Goal: Task Accomplishment & Management: Use online tool/utility

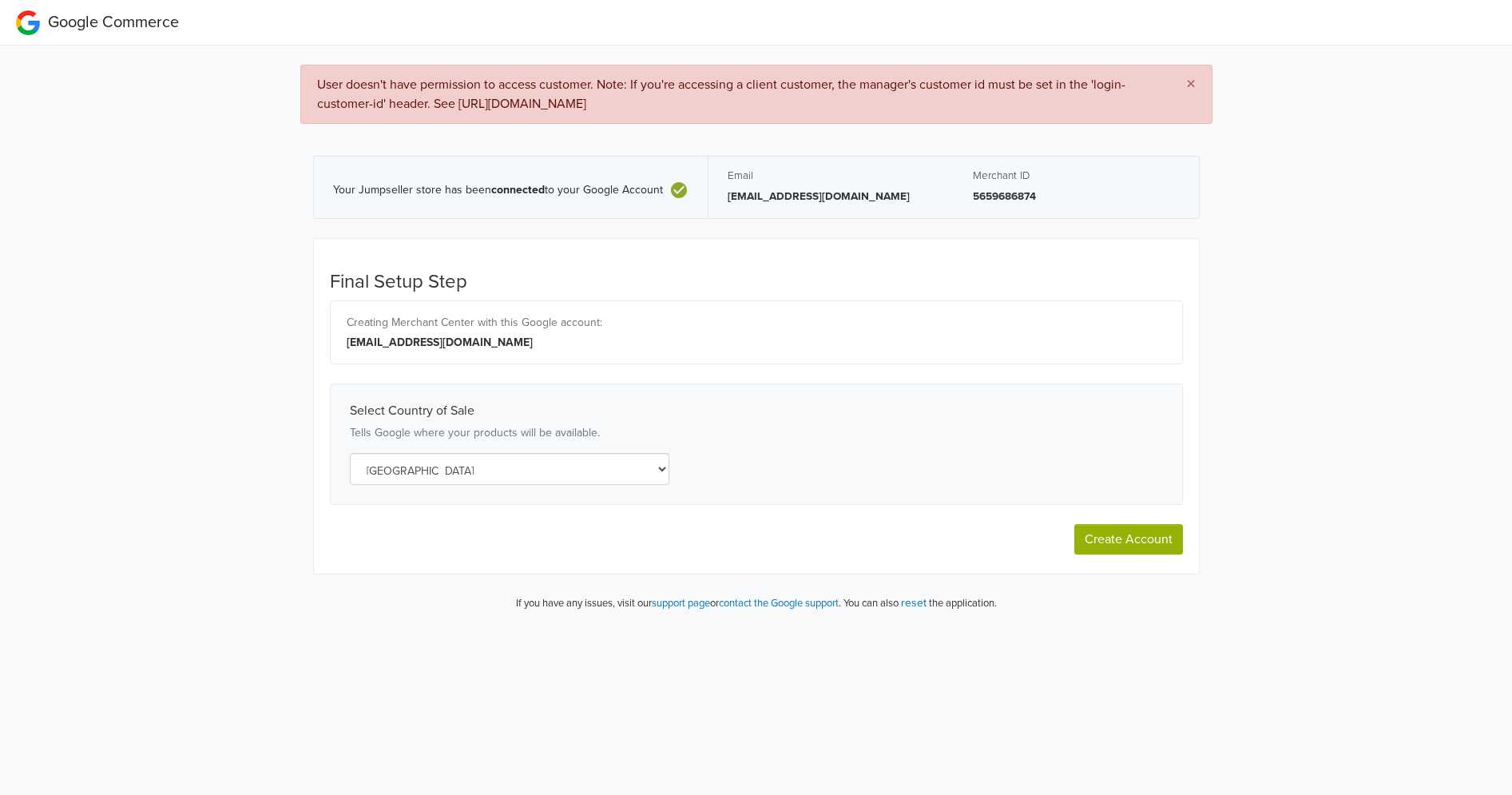
select select "cl"
click at [612, 99] on span "User doesn't have permission to access customer. Note: If you're accessing a cl…" at bounding box center [722, 94] width 808 height 36
click at [276, 526] on div "× User doesn't have permission to access customer. Note: If you're accessing a …" at bounding box center [756, 335] width 1536 height 579
click at [922, 598] on button "reset" at bounding box center [913, 603] width 26 height 18
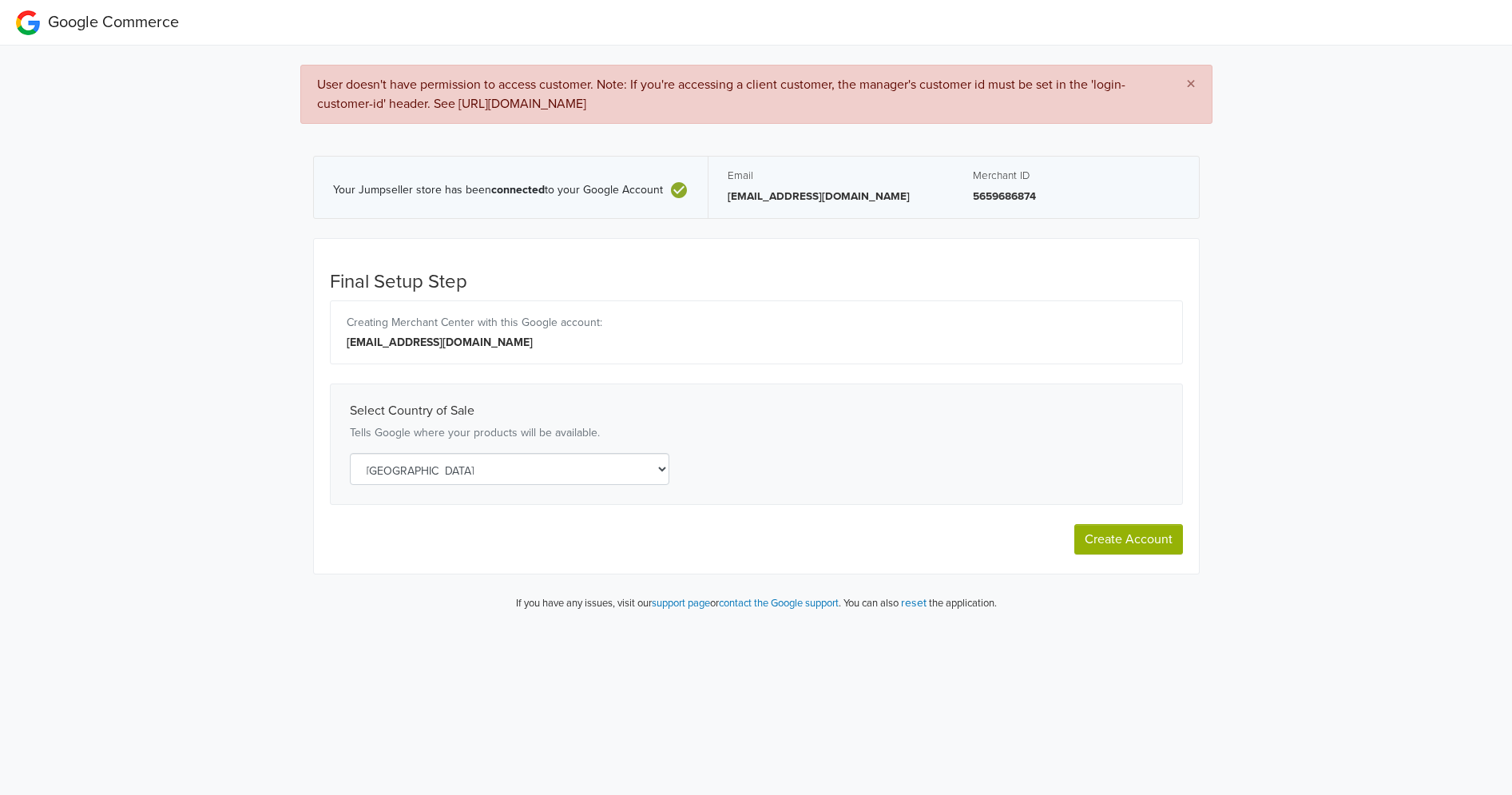
select select "cl"
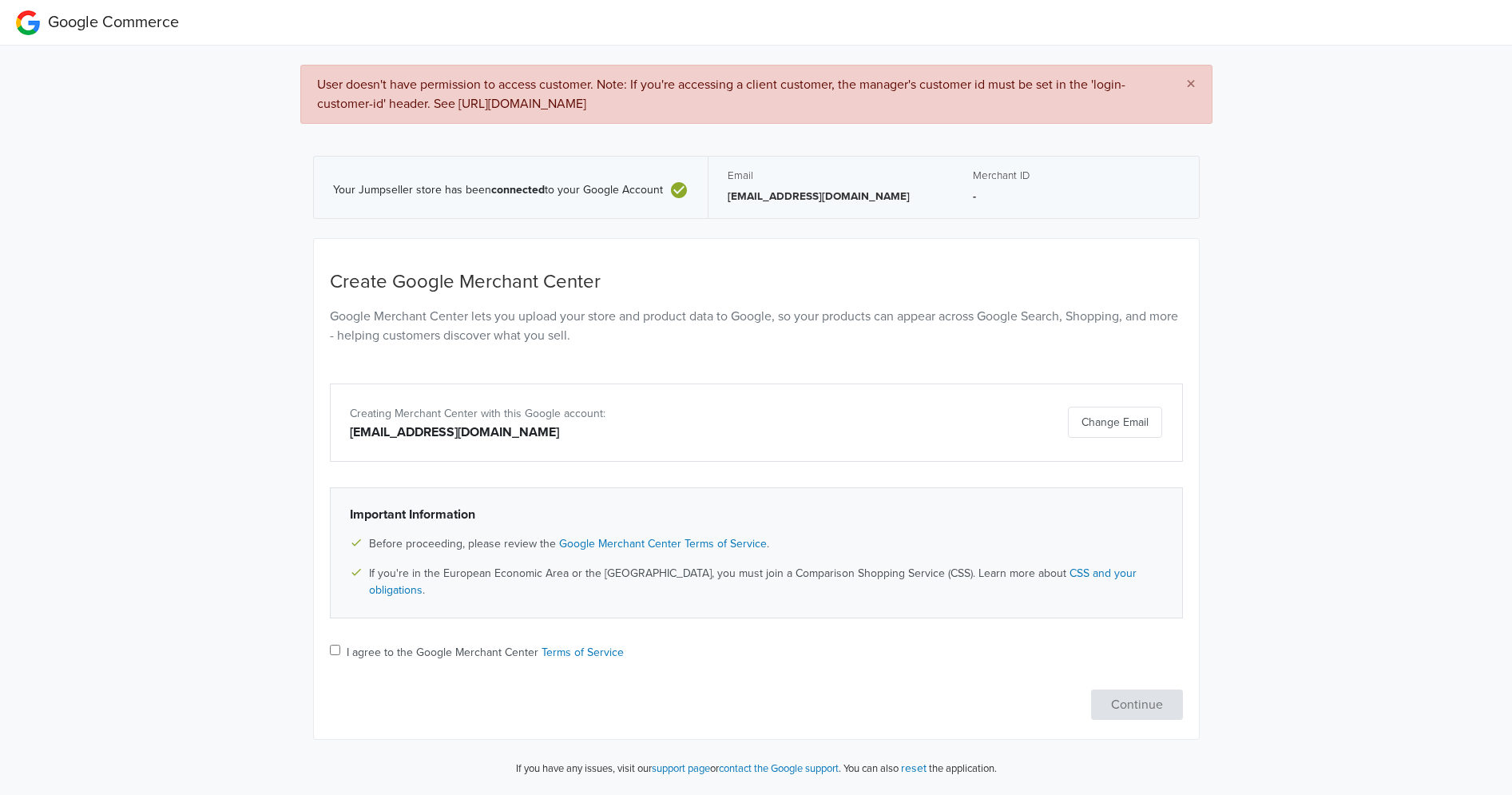
click at [631, 654] on div "Create Google Merchant Center Google Merchant Center lets you upload your store…" at bounding box center [756, 495] width 854 height 449
click at [378, 644] on div "I agree to the Google Merchant Center Terms of Service" at bounding box center [756, 654] width 854 height 20
click at [371, 644] on label "I agree to the Google Merchant Center Terms of Service" at bounding box center [485, 652] width 277 height 16
click at [341, 645] on input "I agree to the Google Merchant Center Terms of Service" at bounding box center [335, 650] width 11 height 11
checkbox input "true"
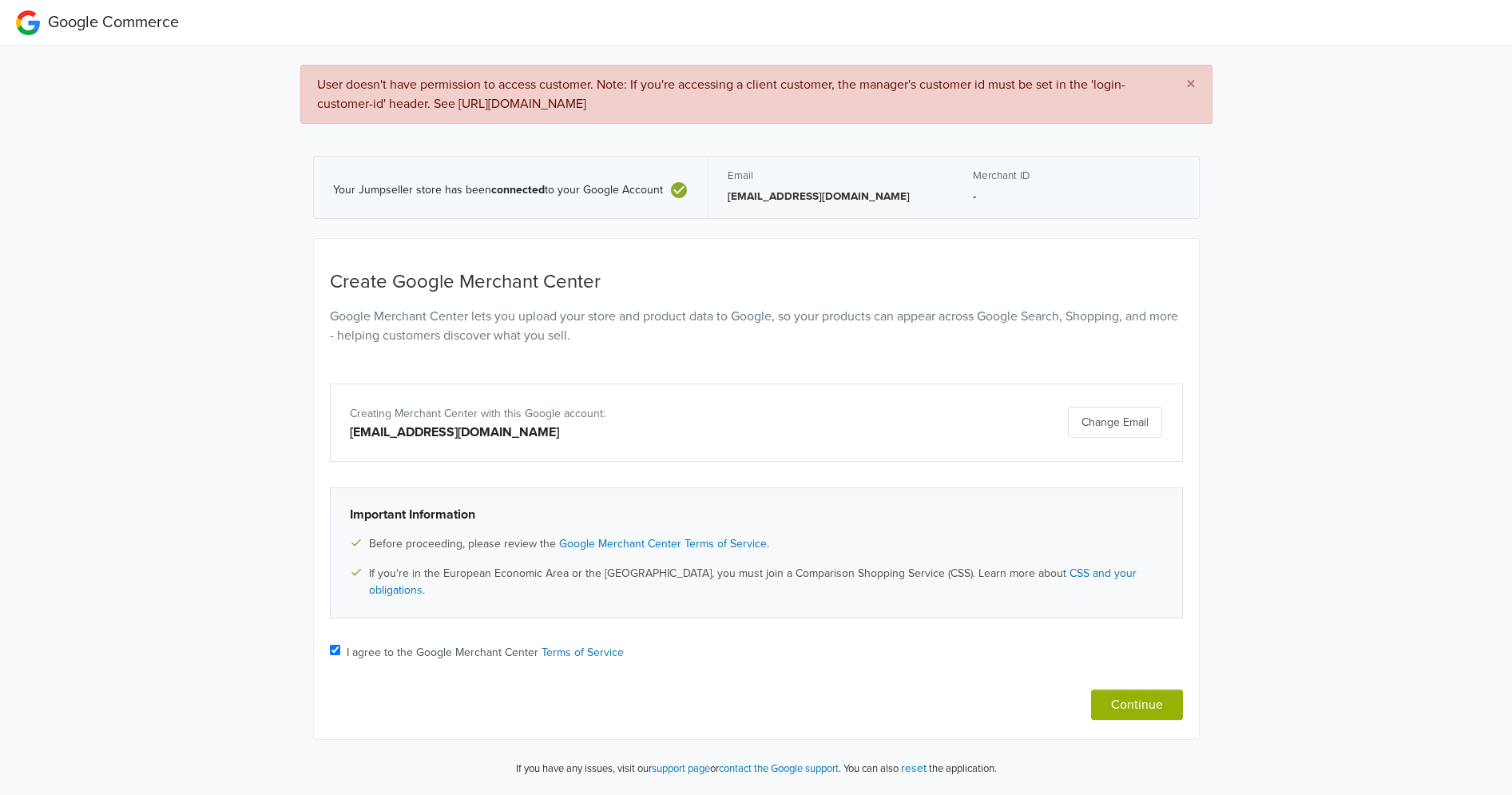
click at [1116, 666] on div "Create Google Merchant Center Google Merchant Center lets you upload your store…" at bounding box center [756, 495] width 854 height 449
click at [1115, 689] on button "Continue" at bounding box center [1137, 705] width 91 height 31
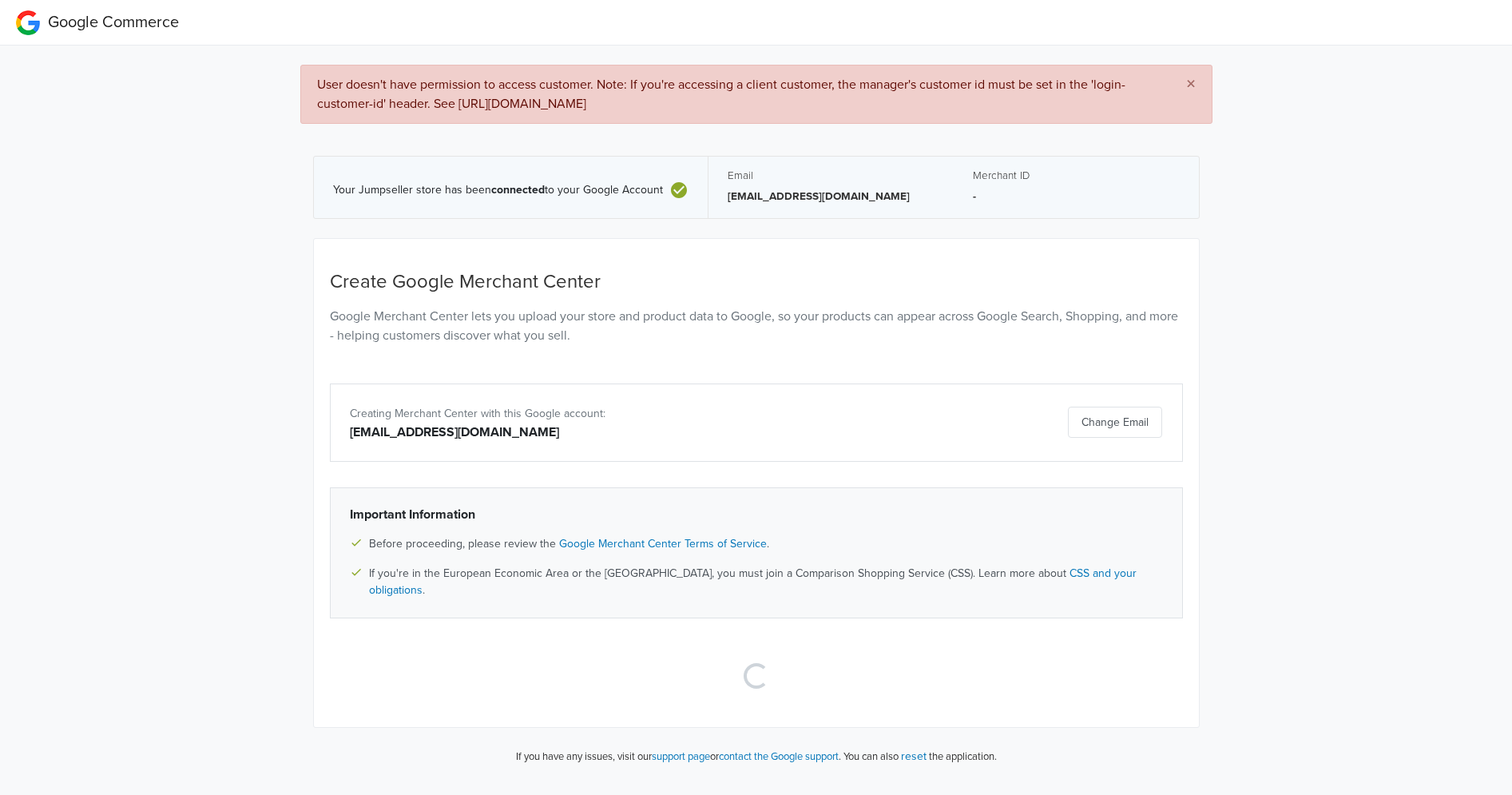
click at [659, 750] on link "support page" at bounding box center [680, 756] width 59 height 13
click at [143, 421] on div "× User doesn't have permission to access customer. Note: If you're accessing a …" at bounding box center [756, 411] width 1536 height 732
click at [176, 532] on div "× User doesn't have permission to access customer. Note: If you're accessing a …" at bounding box center [756, 411] width 1536 height 732
click at [145, 500] on div "× User doesn't have permission to access customer. Note: If you're accessing a …" at bounding box center [756, 411] width 1536 height 732
